Goal: Check status: Check status

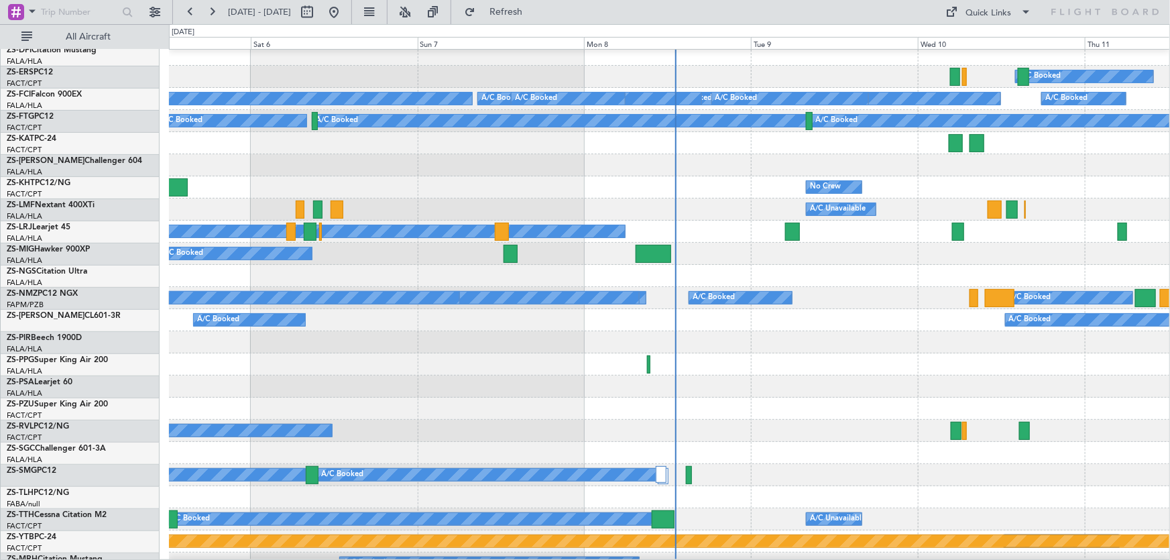
scroll to position [121, 0]
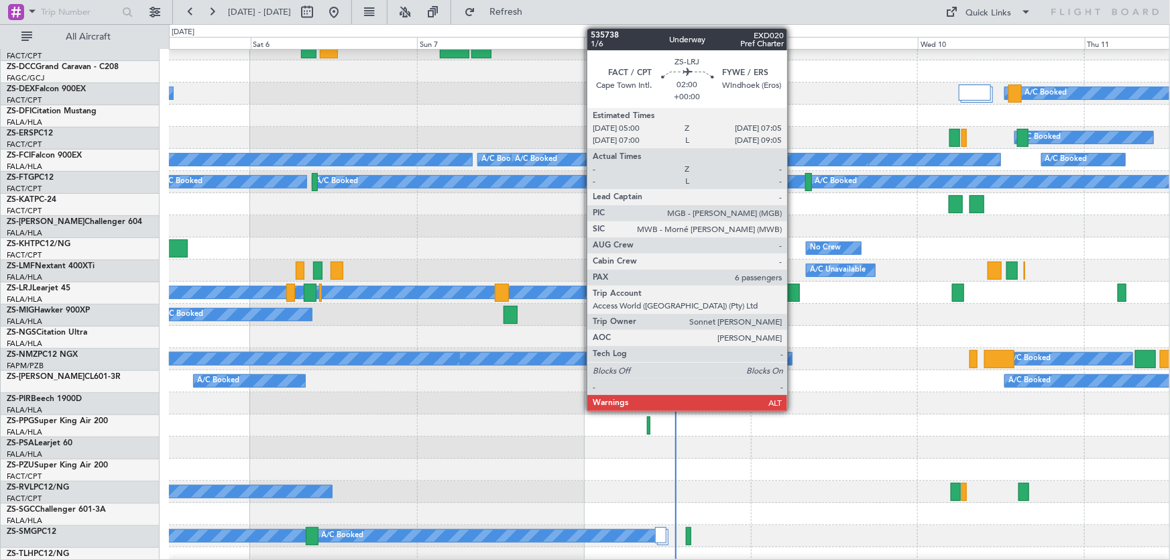
click at [793, 290] on div at bounding box center [792, 293] width 15 height 18
click at [796, 294] on div at bounding box center [792, 293] width 15 height 18
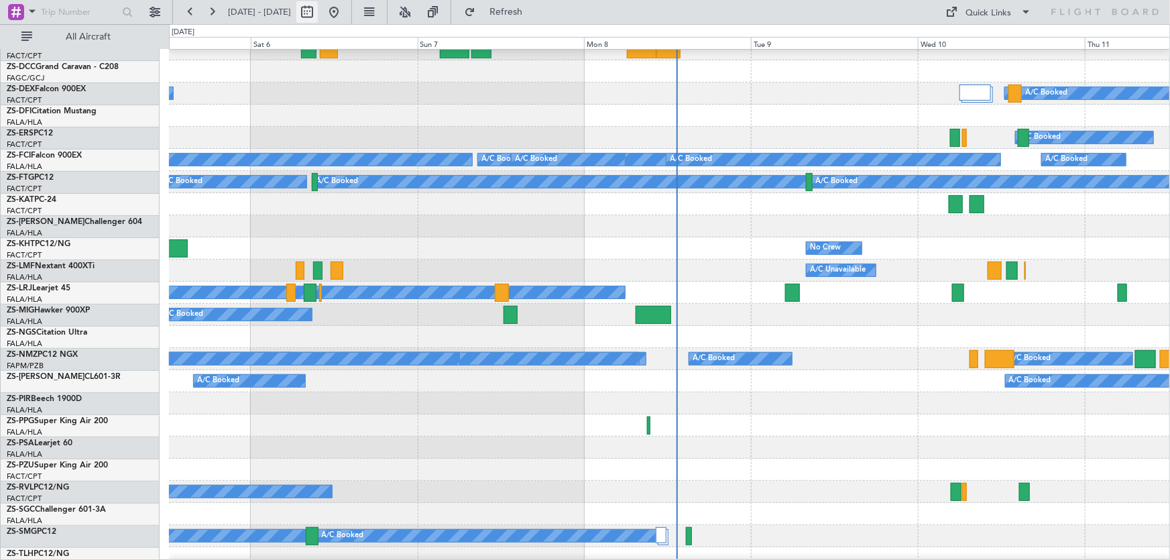
click at [318, 10] on button at bounding box center [306, 11] width 21 height 21
select select "9"
select select "2025"
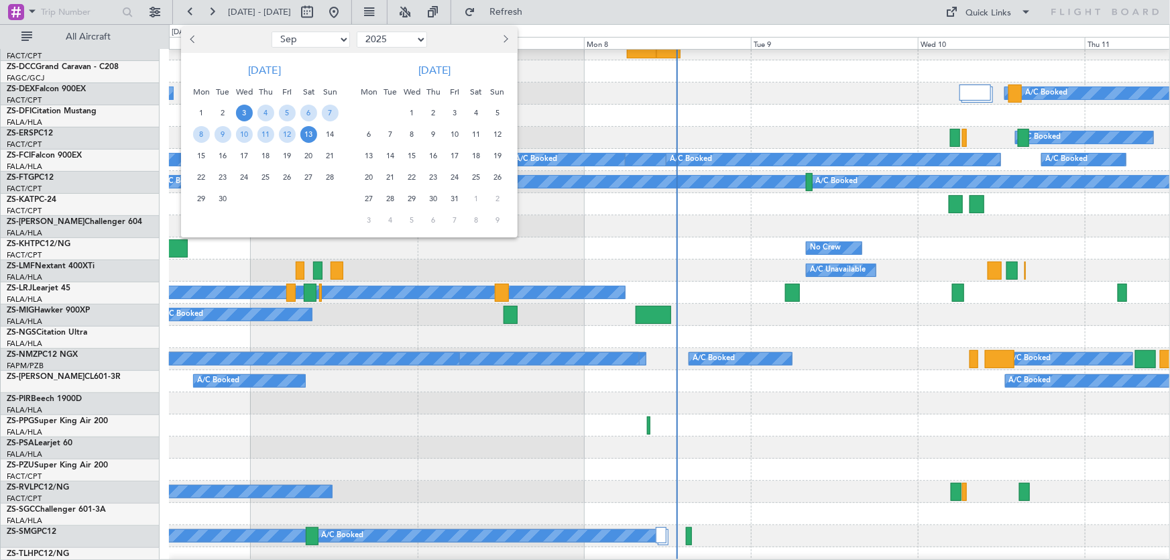
click at [510, 38] on button "Next month" at bounding box center [505, 39] width 15 height 21
select select "1"
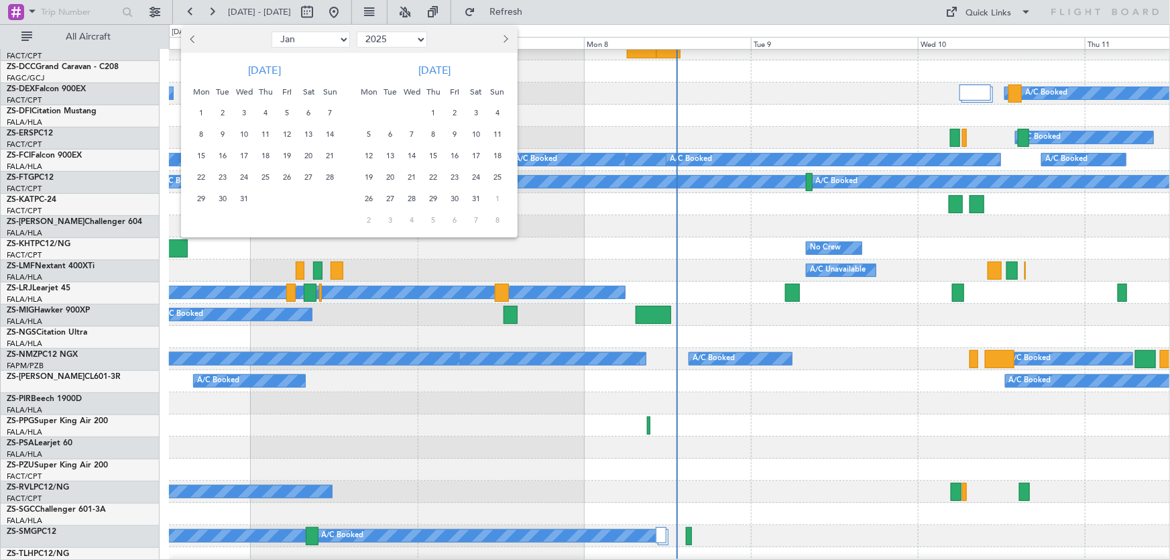
select select "2026"
click at [510, 38] on button "Next month" at bounding box center [505, 39] width 15 height 21
select select "4"
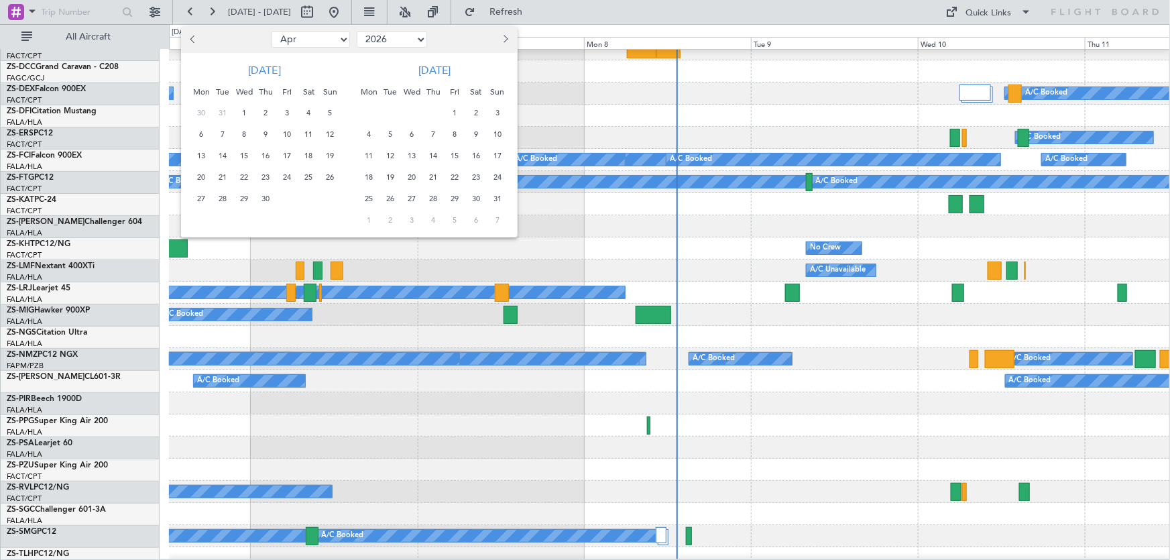
click at [307, 129] on span "11" at bounding box center [308, 134] width 17 height 17
click at [202, 156] on span "13" at bounding box center [201, 155] width 17 height 17
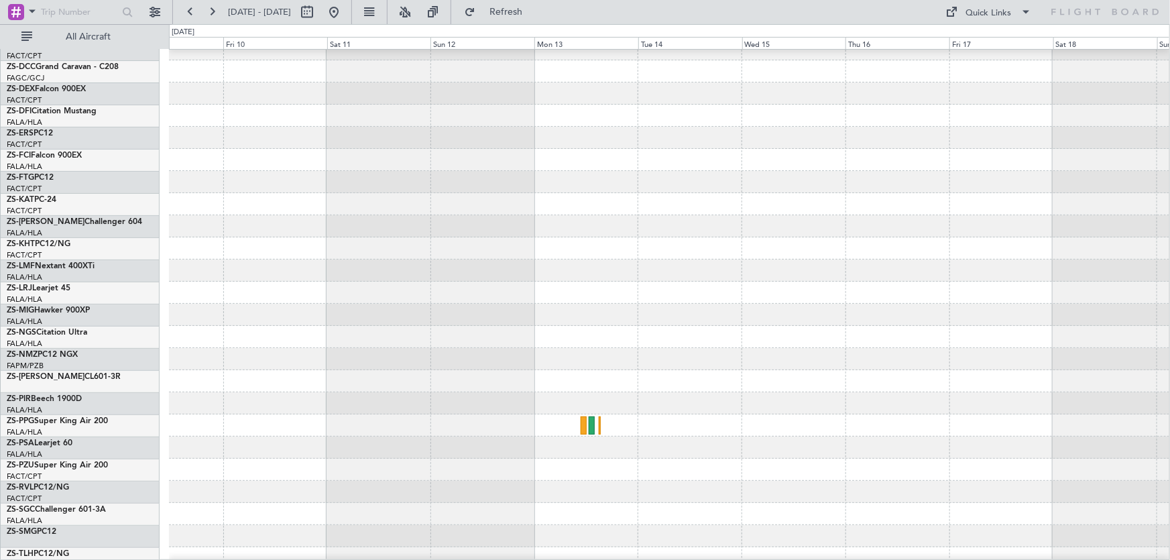
scroll to position [0, 0]
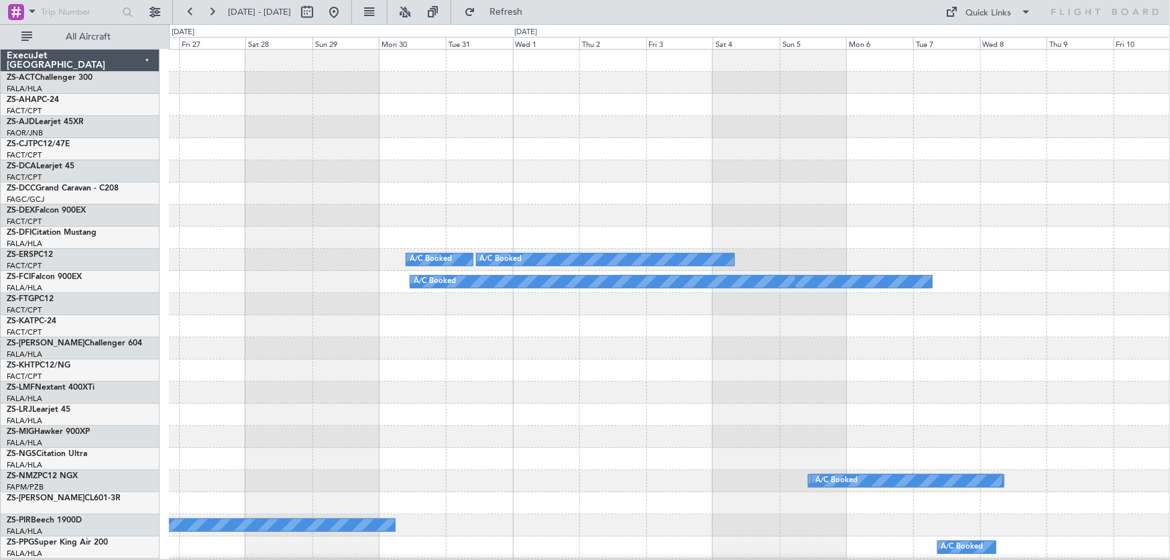
click at [1169, 338] on div "A/C Booked A/C Booked A/C Booked A/C Booked A/C Booked A/C Booked A/C Booked A/…" at bounding box center [585, 292] width 1170 height 536
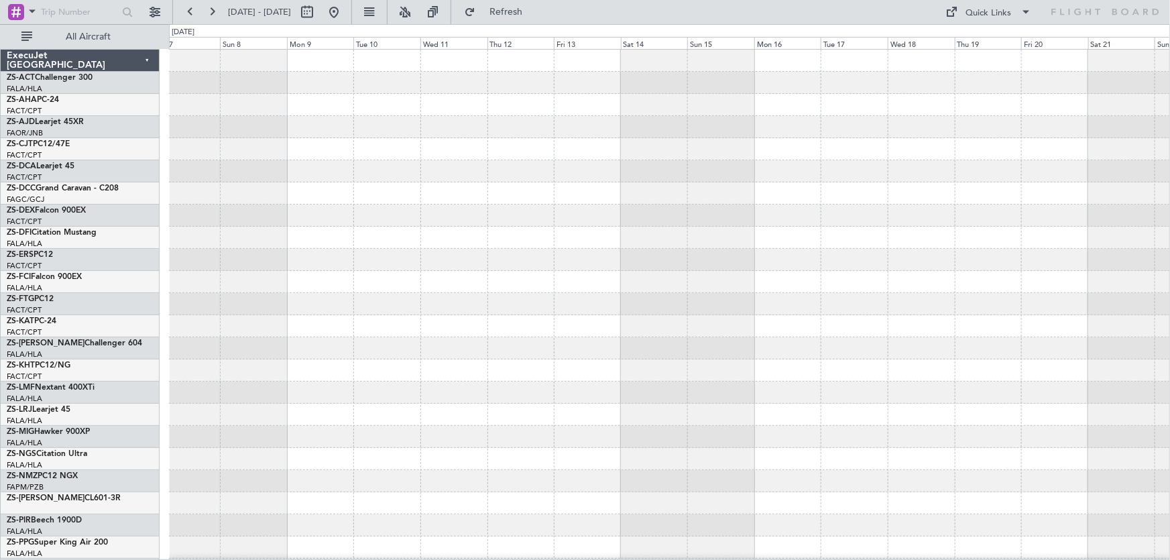
click at [1169, 334] on div "A/C Booked ExecuJet South Africa ZS-ACT Challenger 300 FALA/HLA Lanseria ZS-AHA…" at bounding box center [585, 292] width 1170 height 536
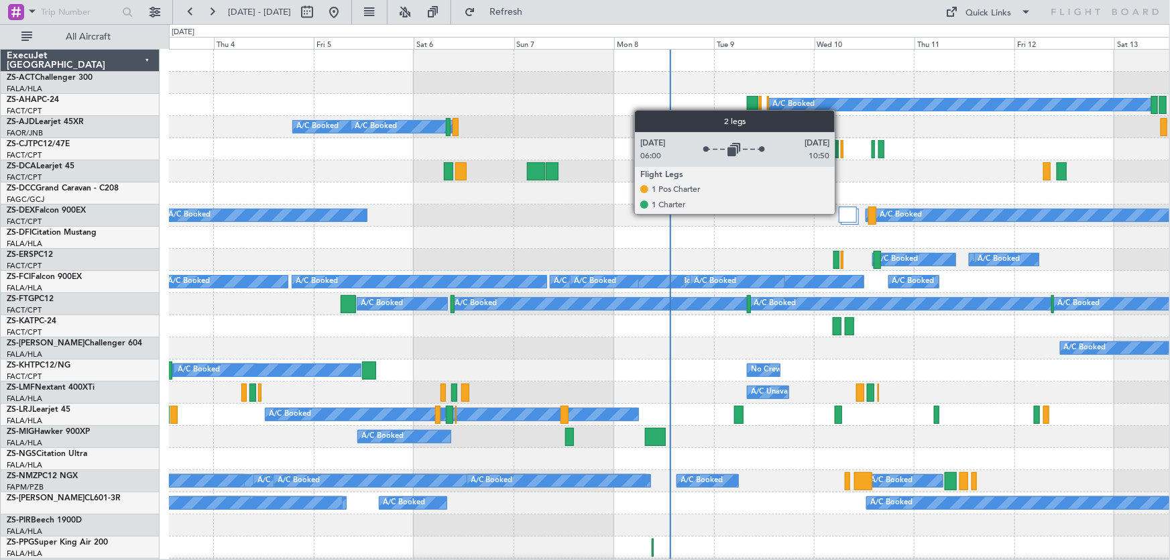
click at [841, 213] on div at bounding box center [848, 214] width 19 height 16
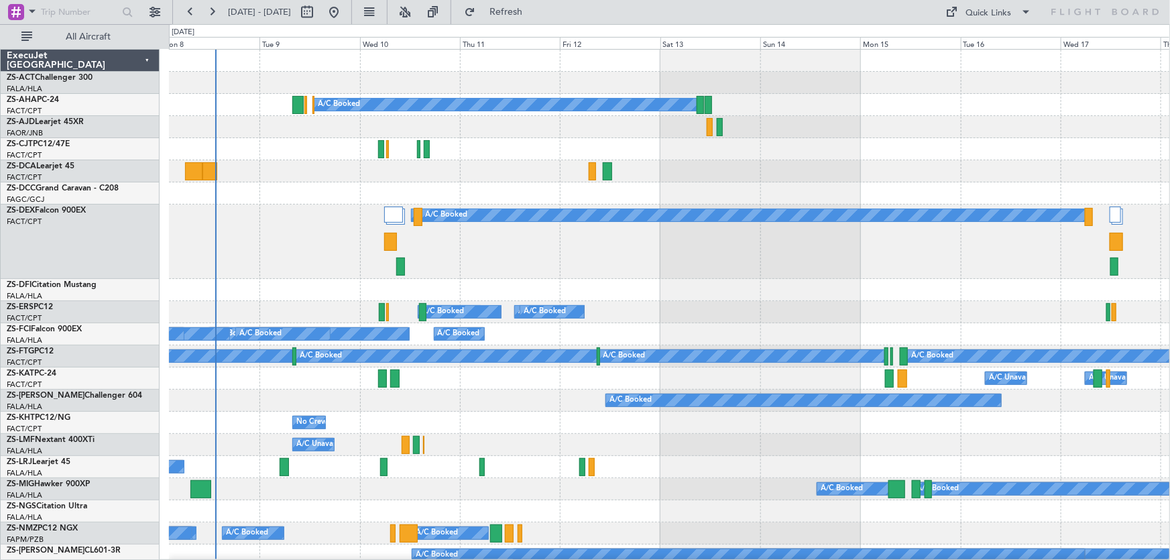
click at [590, 241] on div "A/C Booked A/C Booked" at bounding box center [669, 241] width 1001 height 74
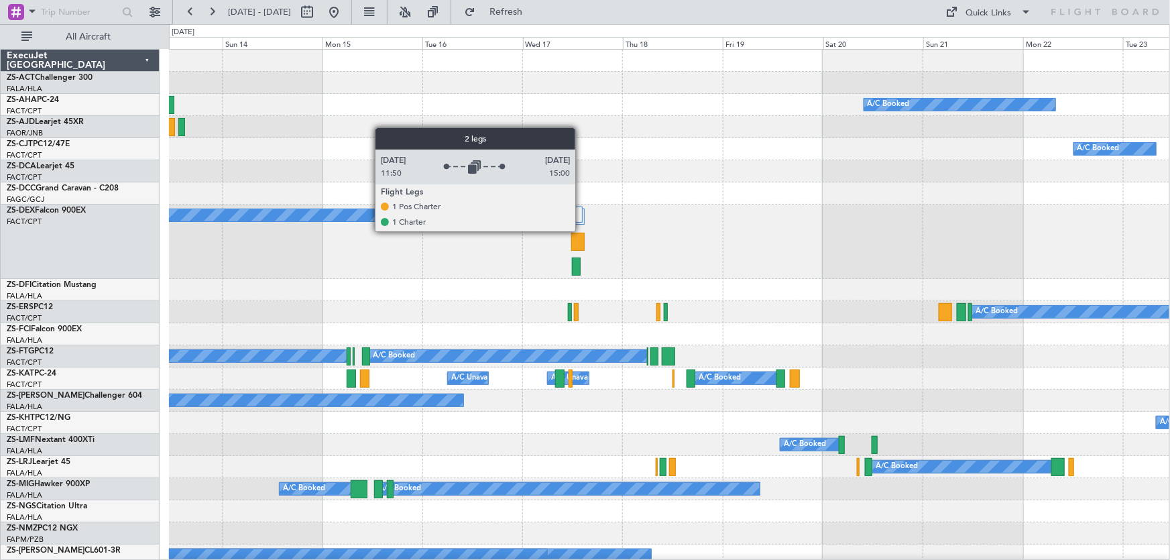
click at [582, 227] on div at bounding box center [577, 220] width 13 height 28
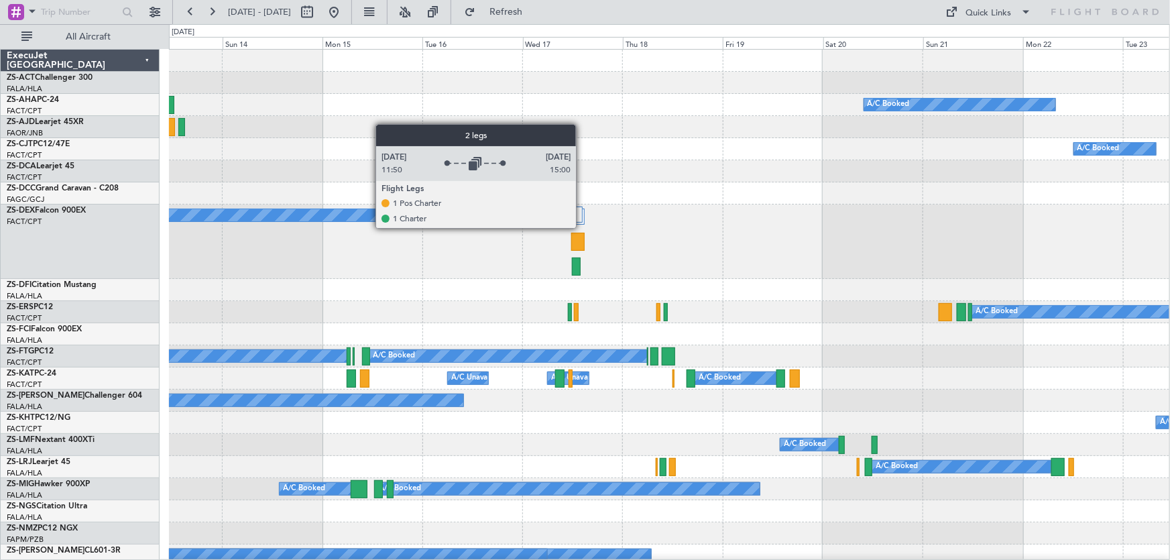
click at [580, 279] on div "A/C Booked" at bounding box center [669, 290] width 1000 height 22
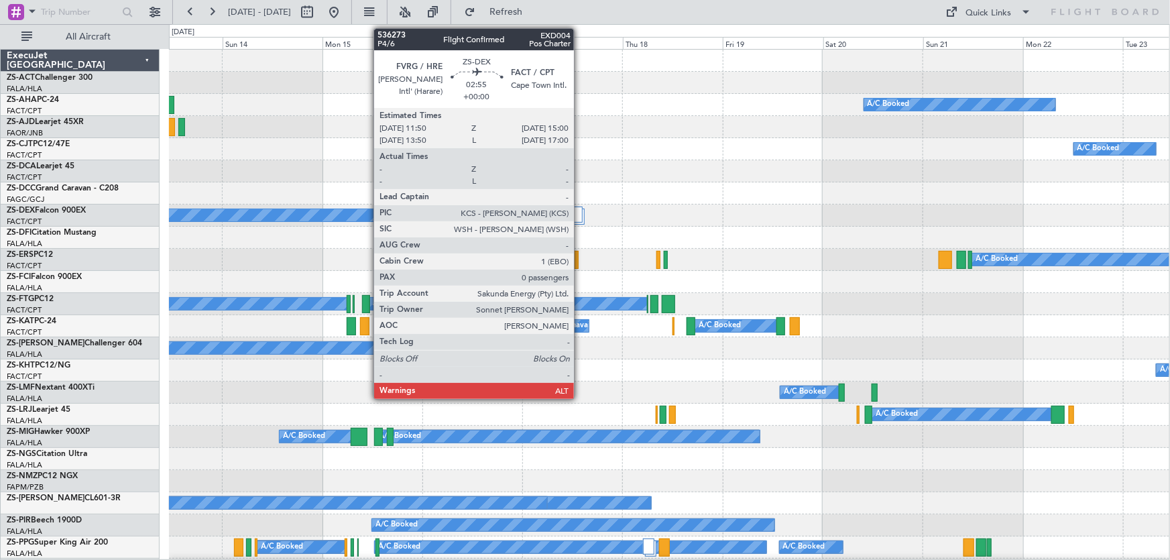
click at [580, 237] on div "A/C Booked" at bounding box center [669, 238] width 1000 height 22
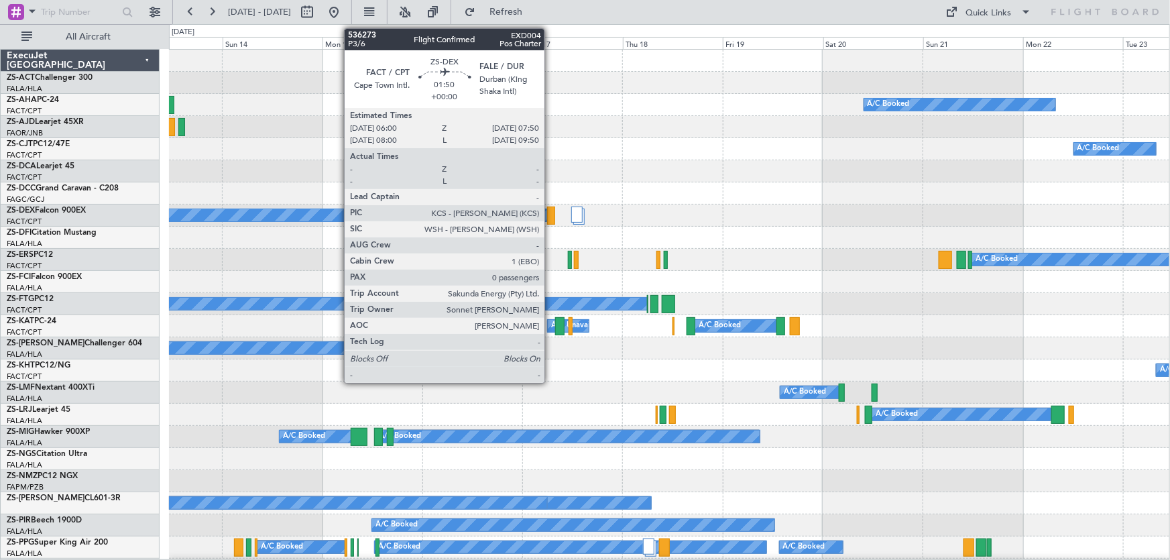
click at [550, 219] on div at bounding box center [551, 215] width 8 height 18
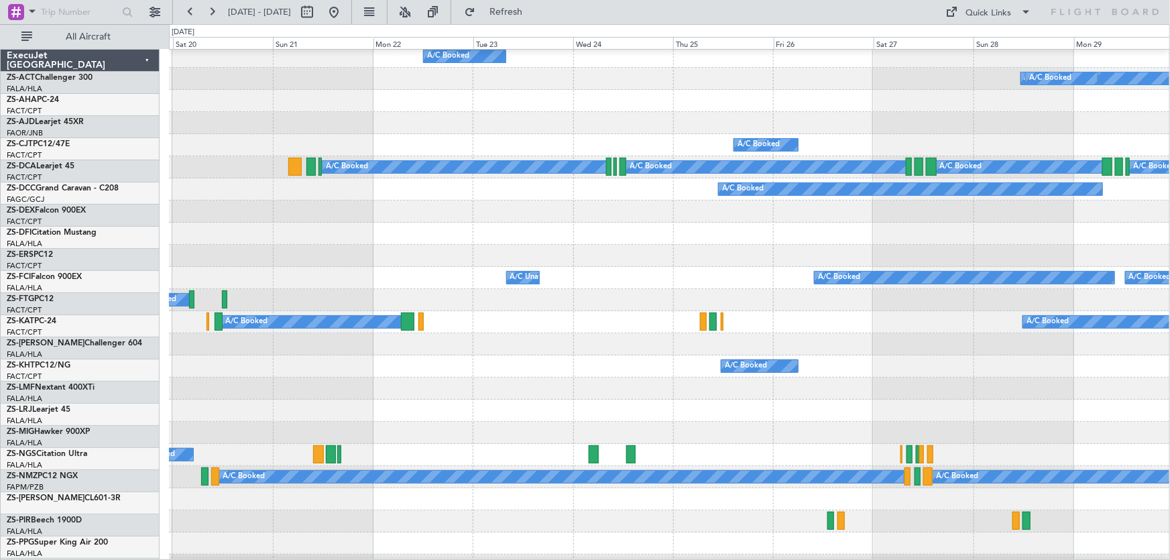
click at [414, 223] on div "A/C Booked A/C Unavailable" at bounding box center [669, 234] width 1000 height 22
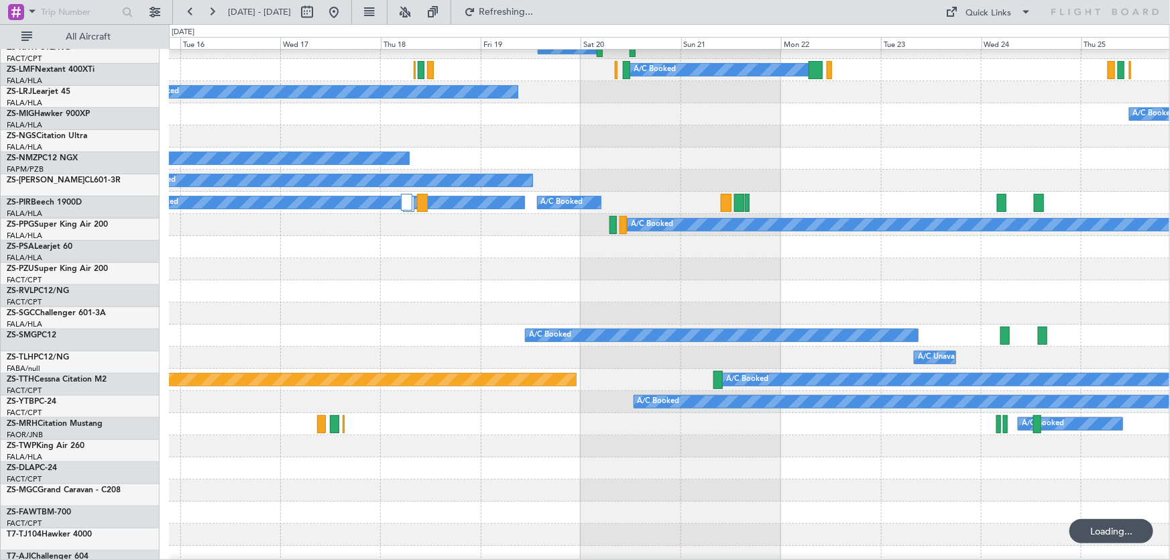
click at [908, 280] on div at bounding box center [669, 269] width 1000 height 22
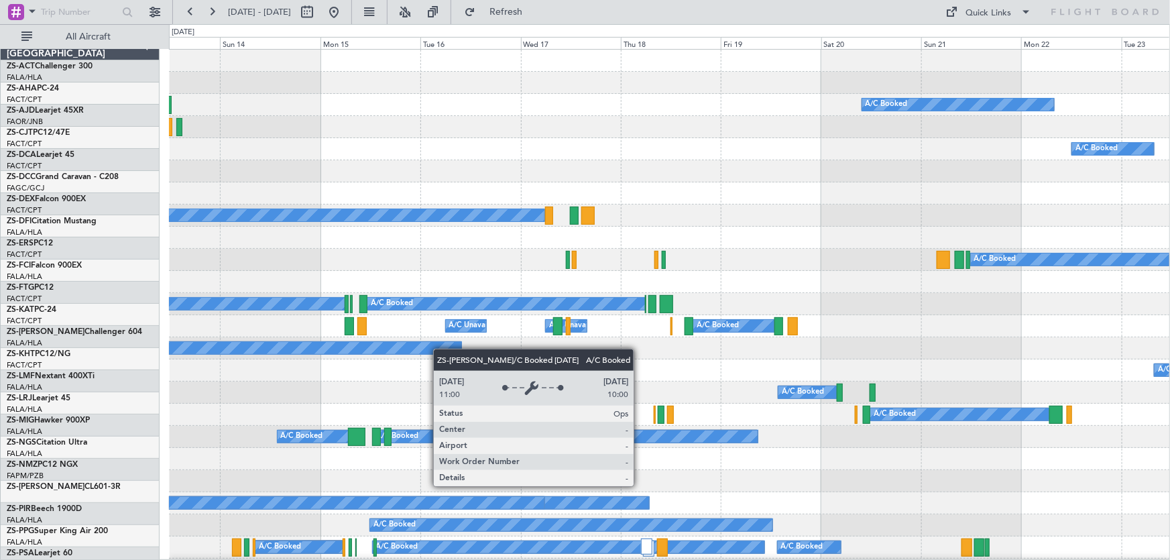
scroll to position [0, 0]
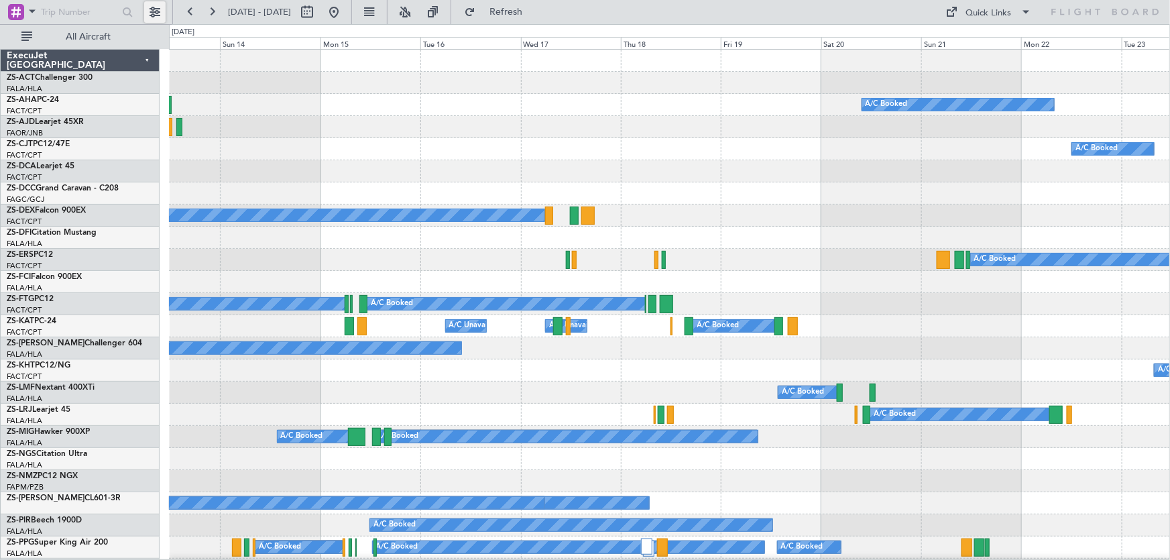
drag, startPoint x: 164, startPoint y: 20, endPoint x: 173, endPoint y: 25, distance: 10.5
click at [164, 20] on button at bounding box center [154, 11] width 21 height 21
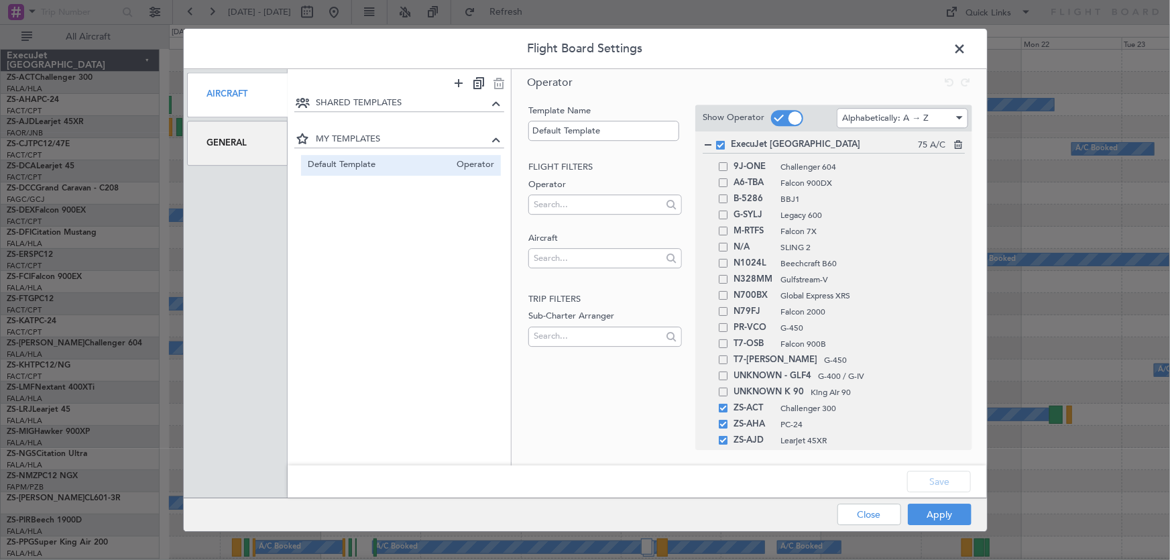
click at [967, 52] on span at bounding box center [967, 52] width 0 height 27
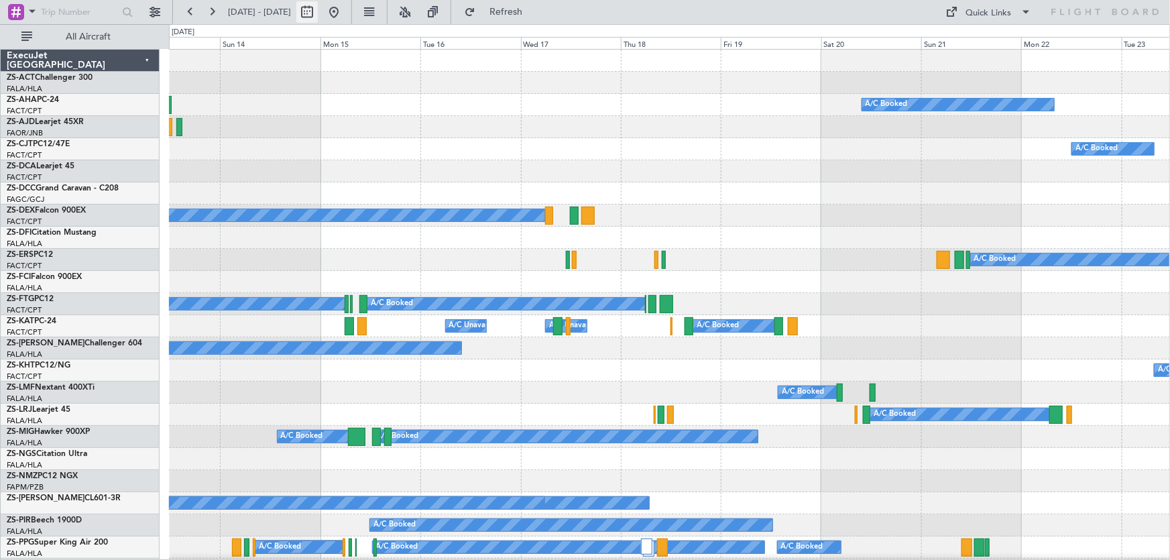
click at [318, 15] on button at bounding box center [306, 11] width 21 height 21
select select "9"
select select "2025"
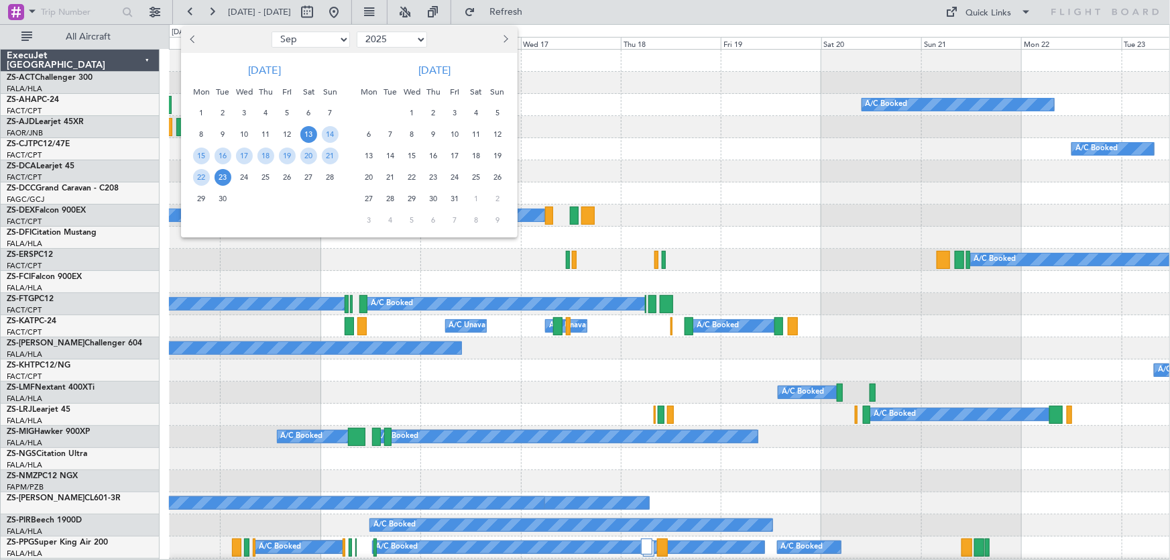
click at [502, 39] on span "Next month" at bounding box center [505, 39] width 8 height 8
click at [502, 38] on span "Next month" at bounding box center [505, 39] width 8 height 8
select select "1"
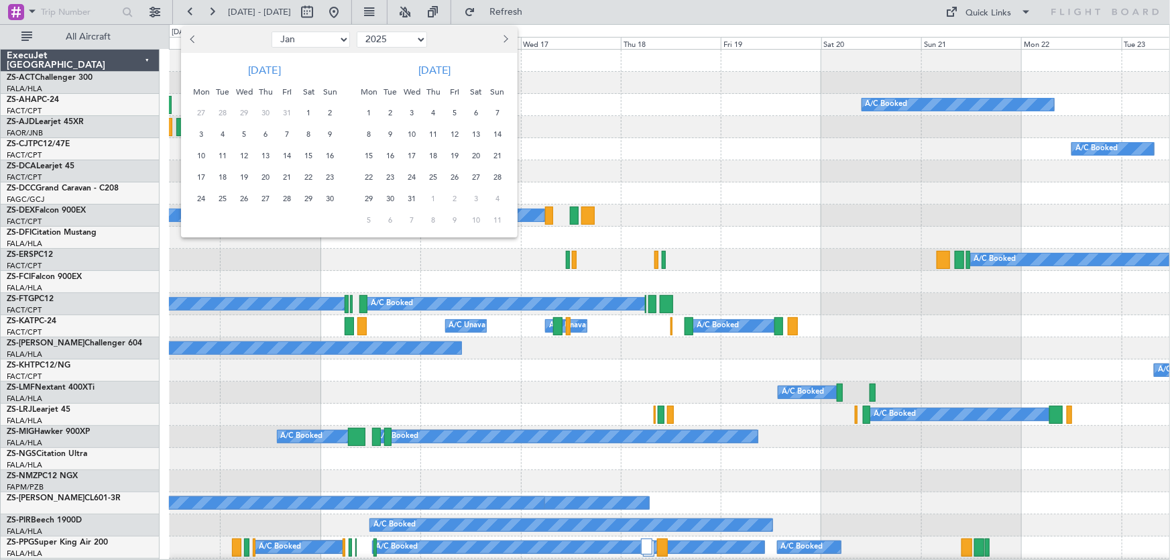
select select "2026"
click at [502, 38] on span "Next month" at bounding box center [505, 39] width 8 height 8
click at [473, 131] on span "11" at bounding box center [476, 134] width 17 height 17
click at [373, 155] on span "13" at bounding box center [369, 155] width 17 height 17
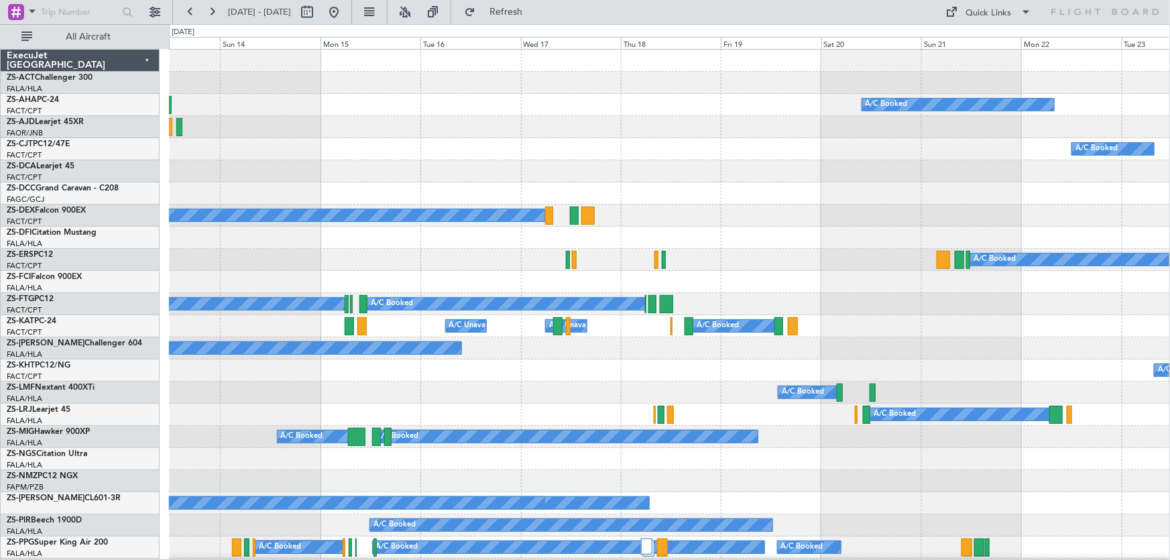
select select "4"
